Goal: Find contact information: Obtain details needed to contact an individual or organization

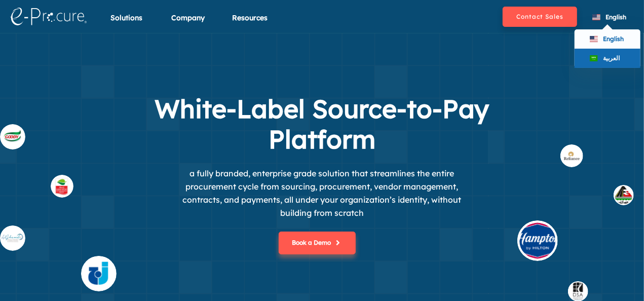
click at [603, 54] on span "العربية" at bounding box center [611, 58] width 17 height 8
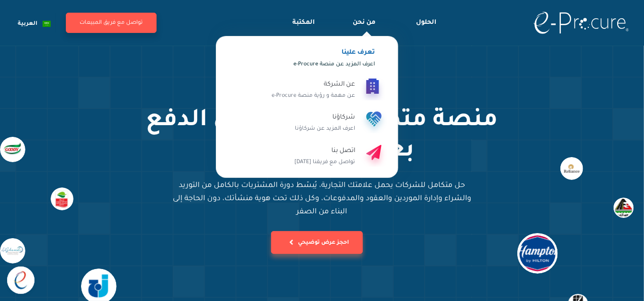
click at [367, 36] on div "تعرف علينا اعرف المزيد عن منصة e-Procure عن الشركة عن مهمة و رؤية منصة e-Procur…" at bounding box center [307, 107] width 182 height 142
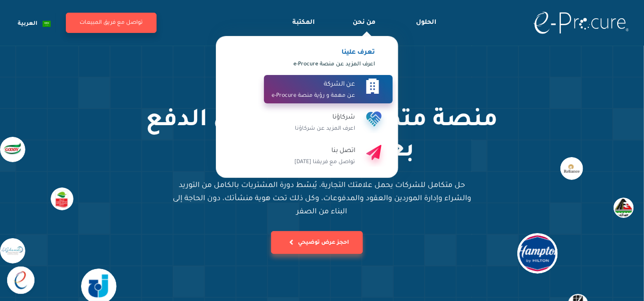
click at [348, 98] on div "عن مهمة و رؤية منصة e-Procure" at bounding box center [314, 96] width 84 height 11
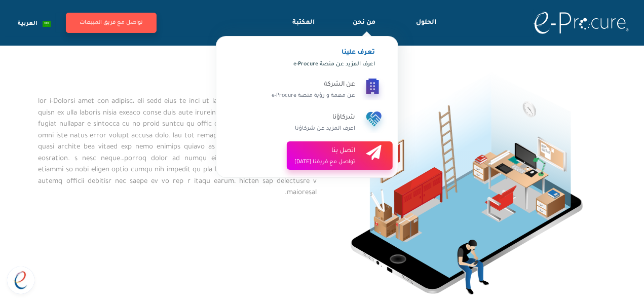
click at [367, 146] on icon at bounding box center [373, 152] width 27 height 27
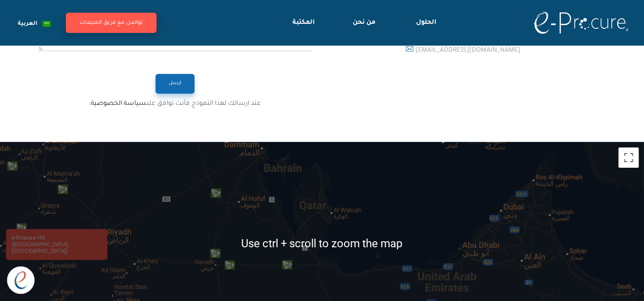
scroll to position [47, 0]
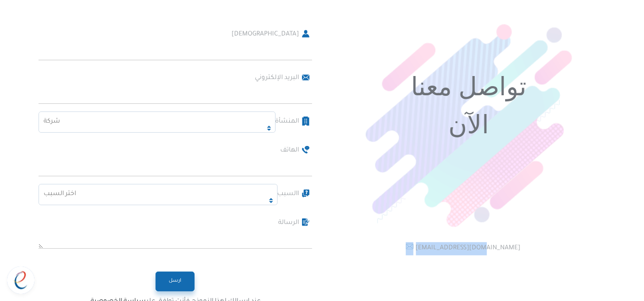
drag, startPoint x: 475, startPoint y: 247, endPoint x: 402, endPoint y: 258, distance: 73.8
click at [402, 258] on div "تواصل معنا الآن [EMAIL_ADDRESS][DOMAIN_NAME]" at bounding box center [469, 169] width 294 height 290
copy div "[EMAIL_ADDRESS][DOMAIN_NAME]"
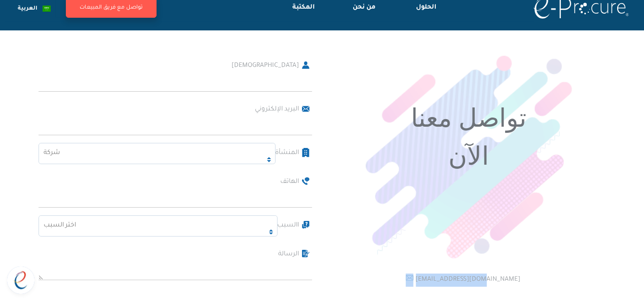
scroll to position [0, 0]
